Goal: Transaction & Acquisition: Obtain resource

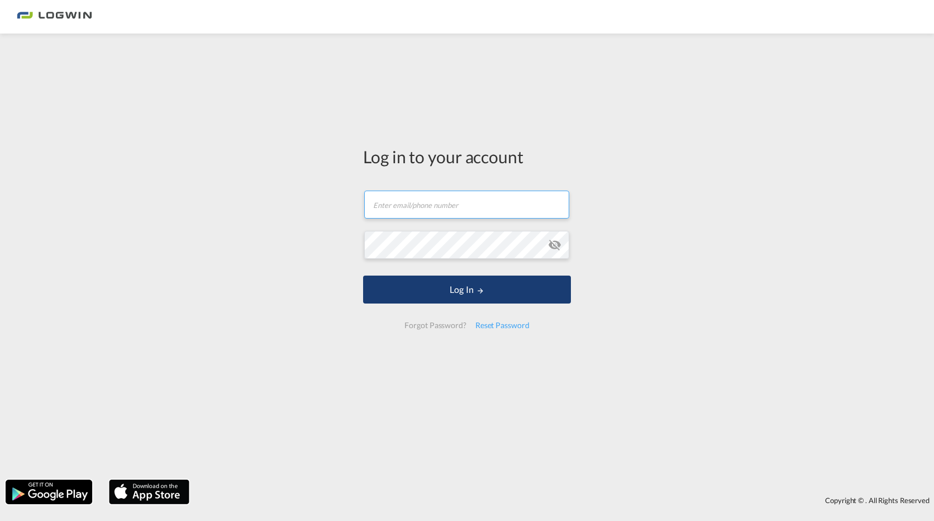
type input "[PERSON_NAME][EMAIL_ADDRESS][PERSON_NAME][DOMAIN_NAME]"
click at [469, 292] on button "Log In" at bounding box center [467, 289] width 208 height 28
